Goal: Find specific page/section: Find specific page/section

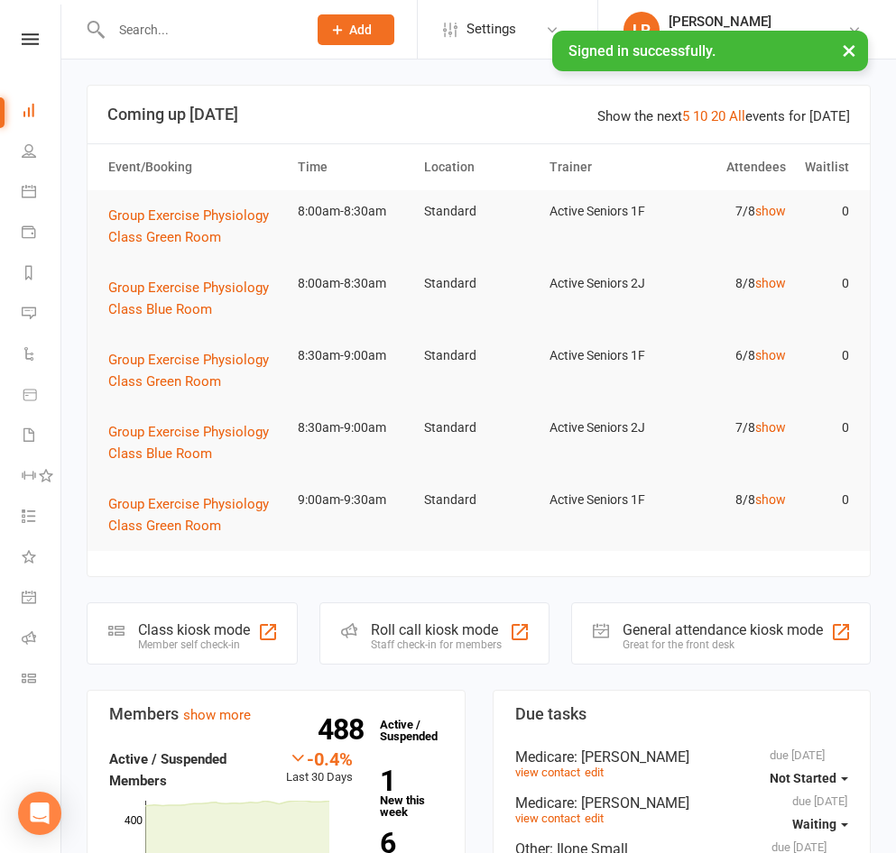
click at [259, 17] on input "text" at bounding box center [200, 29] width 189 height 25
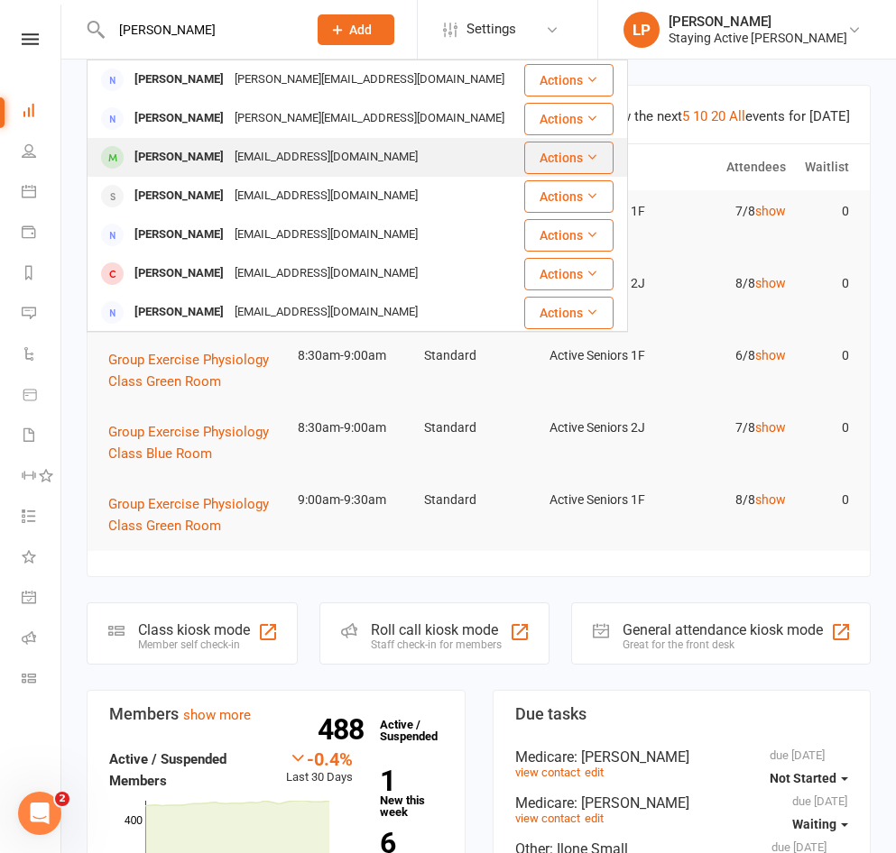
type input "angela"
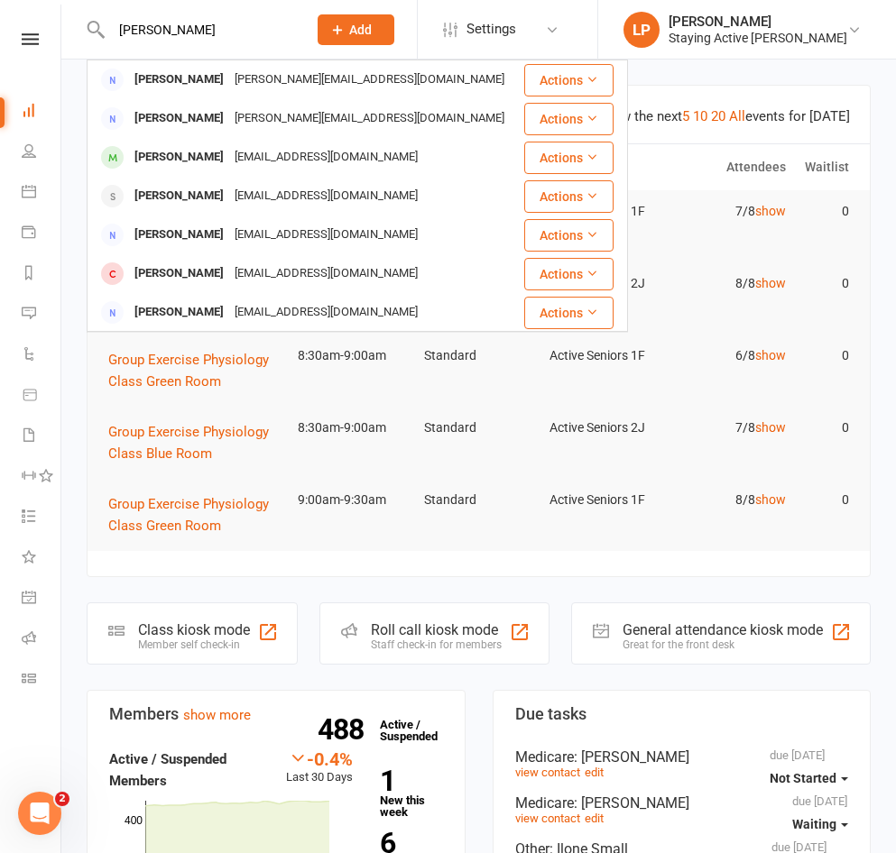
click at [146, 170] on div "Angela Turek" at bounding box center [179, 157] width 100 height 26
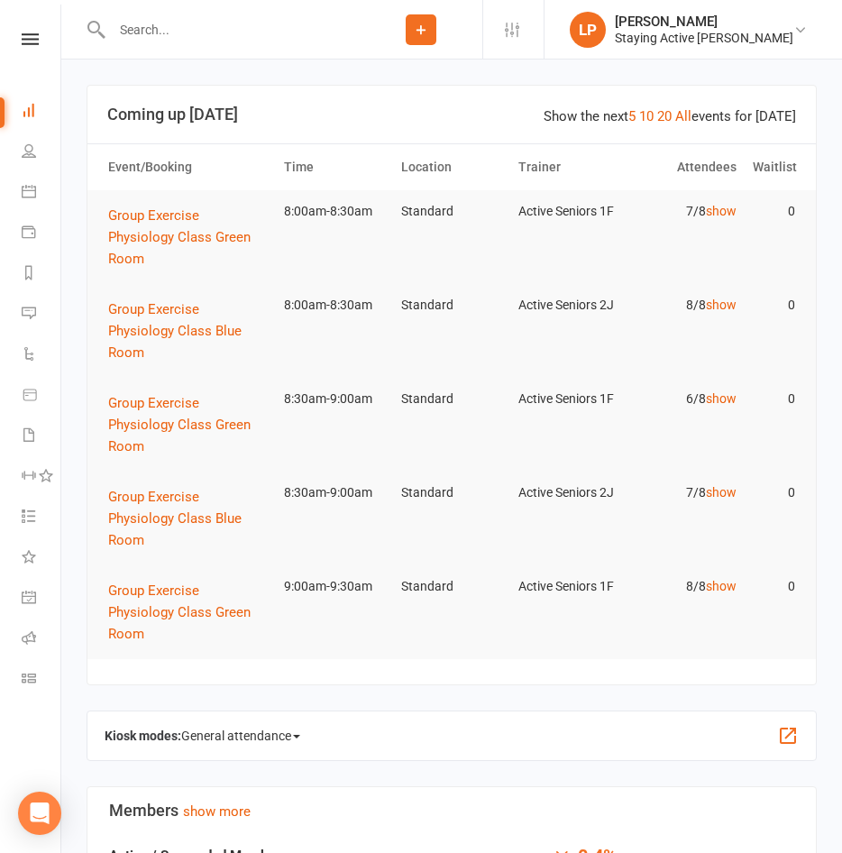
click at [138, 32] on input "text" at bounding box center [232, 29] width 253 height 25
click at [232, 14] on div at bounding box center [223, 29] width 273 height 59
click at [223, 41] on input "text" at bounding box center [232, 29] width 253 height 25
click at [219, 41] on input "text" at bounding box center [232, 29] width 253 height 25
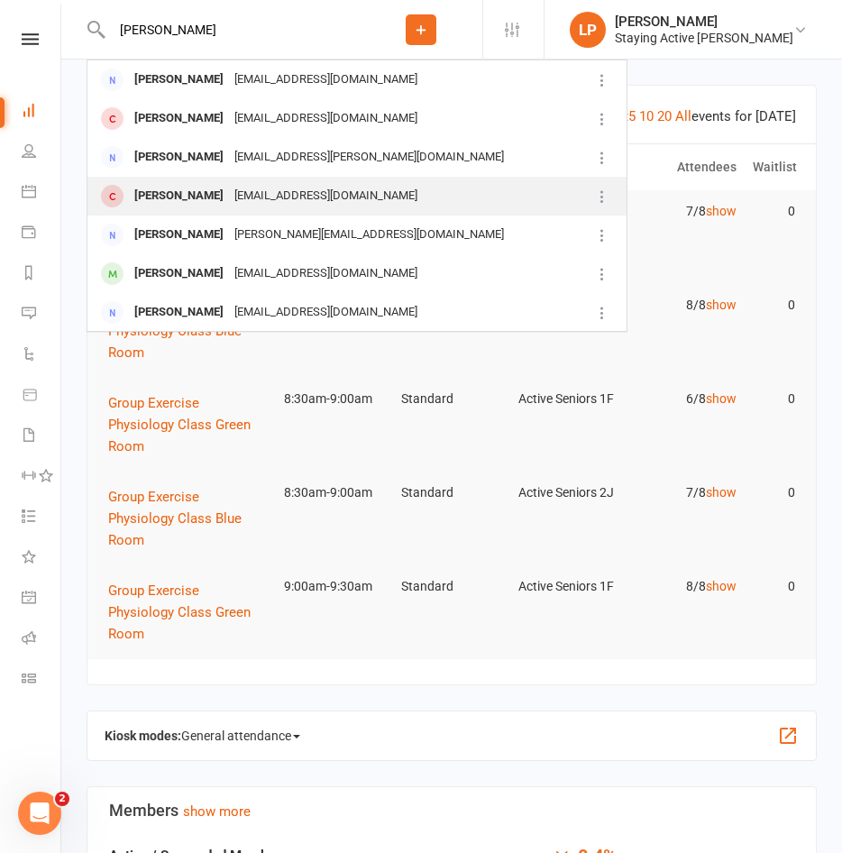
type input "[PERSON_NAME]"
click at [189, 190] on div "[PERSON_NAME]" at bounding box center [179, 196] width 100 height 26
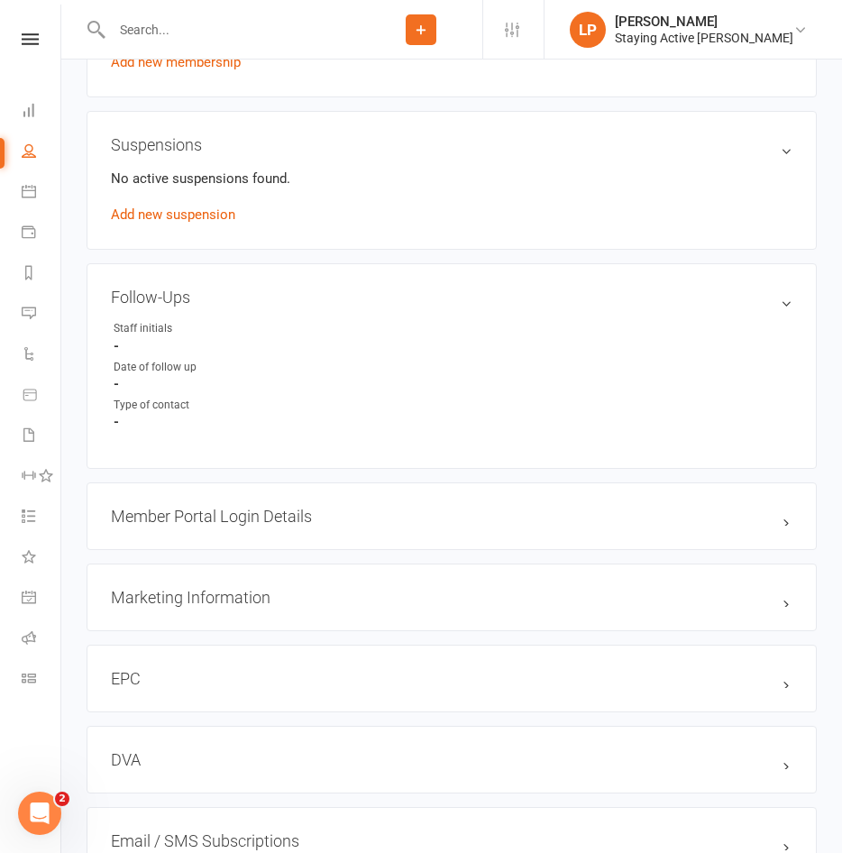
scroll to position [1443, 0]
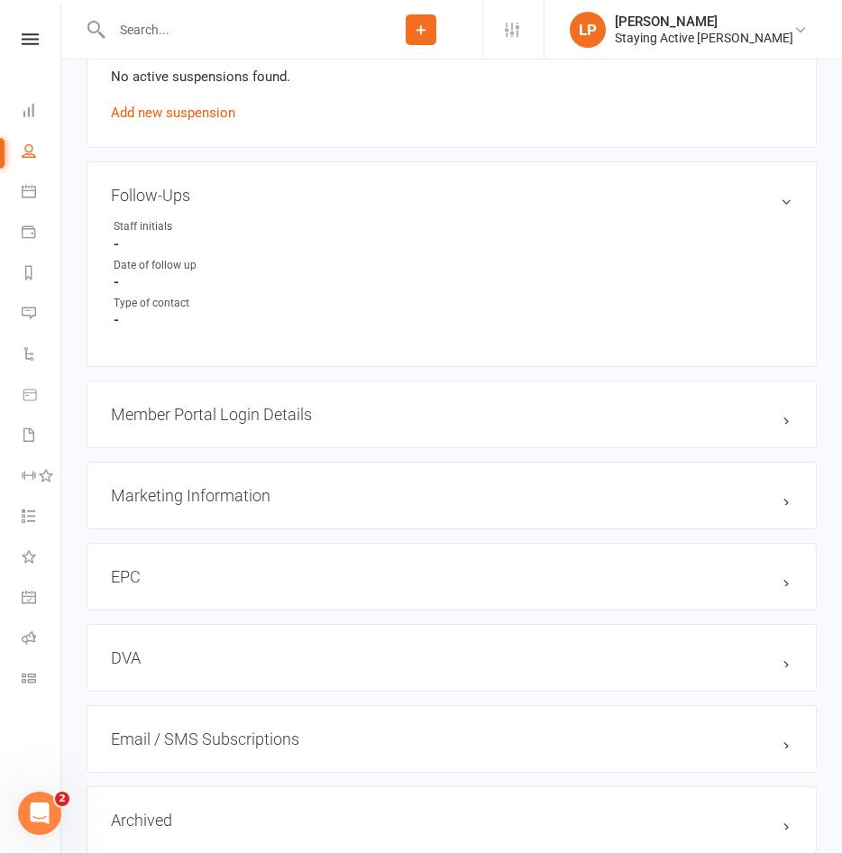
click at [781, 414] on h3 "Member Portal Login Details" at bounding box center [452, 414] width 682 height 19
